Goal: Task Accomplishment & Management: Manage account settings

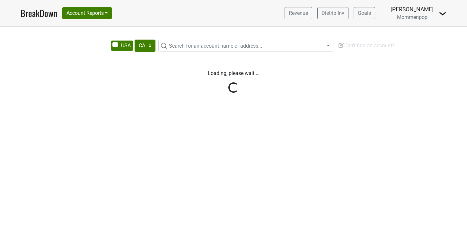
select select "CA"
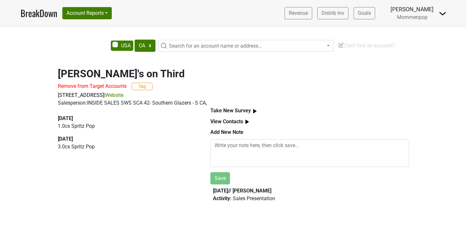
click at [258, 137] on div "Add New Note" at bounding box center [309, 133] width 199 height 11
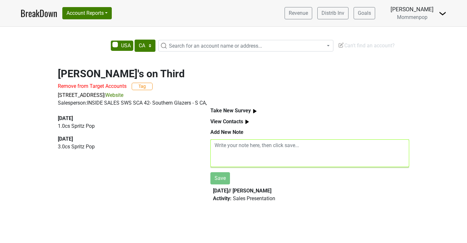
click at [251, 145] on textarea at bounding box center [309, 153] width 199 height 28
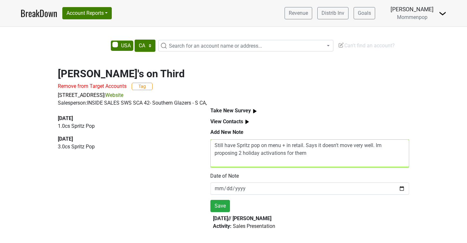
click at [243, 154] on textarea "Still have Spritz pop on menu + in retail. Says it doesn't move very well. Im p…" at bounding box center [309, 153] width 199 height 28
click at [269, 154] on textarea "Still have Spritz pop on menu + in retail. Says it doesn't move very well. Im p…" at bounding box center [309, 153] width 199 height 28
click at [334, 155] on textarea "Still have Spritz pop on menu + in retail. Says it doesn't move very well. Im p…" at bounding box center [309, 153] width 199 height 28
type textarea "Still have Spritz pop on menu + in retail. Says it doesn't move very well. Im p…"
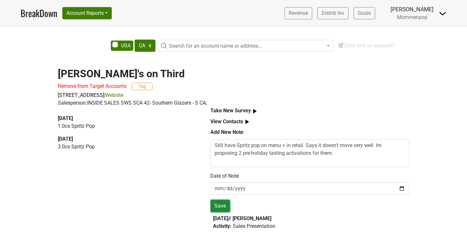
click at [223, 204] on button "Save" at bounding box center [220, 206] width 20 height 12
